Goal: Check status: Check status

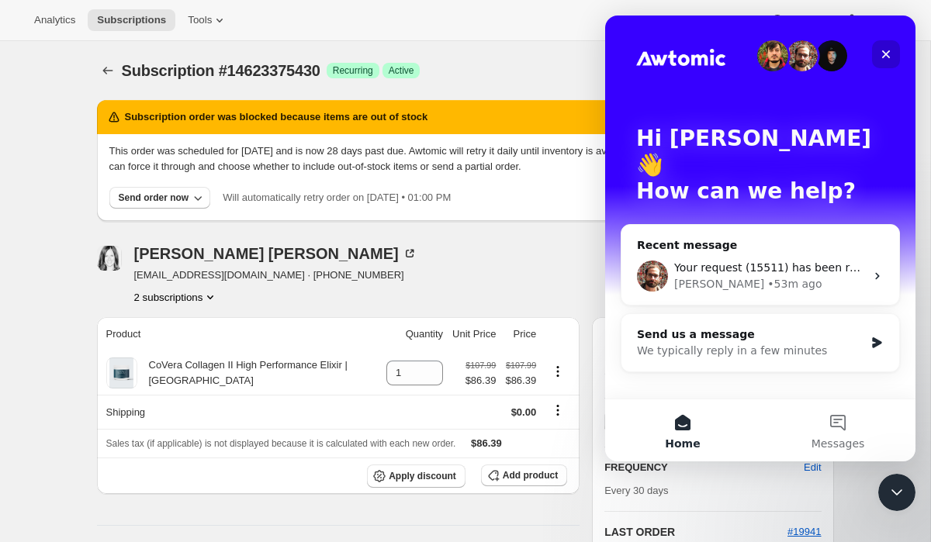
click at [887, 54] on icon "Close" at bounding box center [886, 54] width 9 height 9
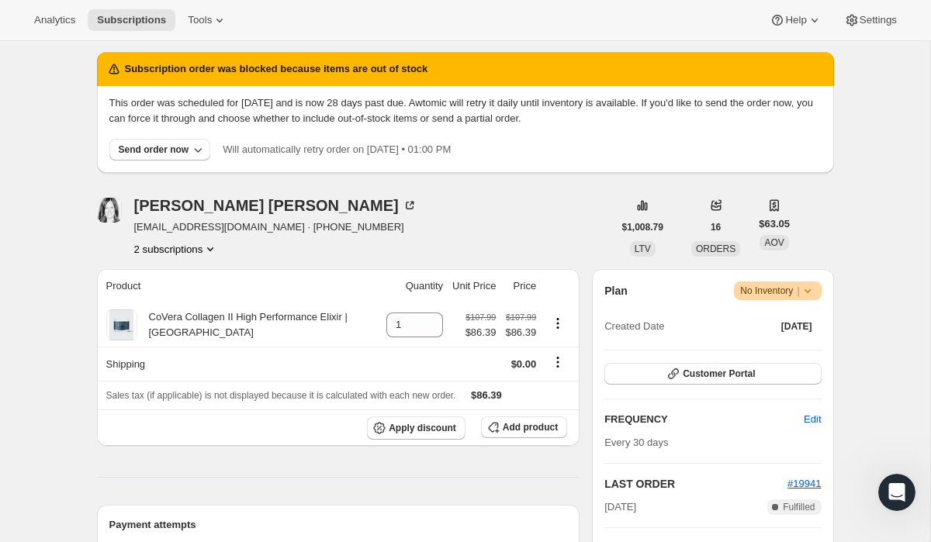
scroll to position [46, 0]
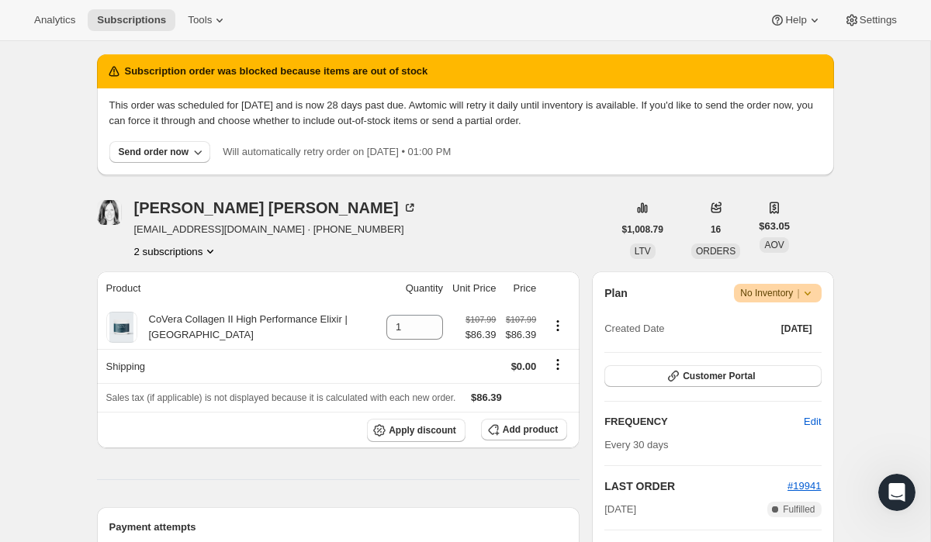
click at [188, 253] on button "2 subscriptions" at bounding box center [176, 252] width 85 height 16
click at [182, 278] on span "11420401734" at bounding box center [151, 281] width 62 height 12
